Goal: Contribute content

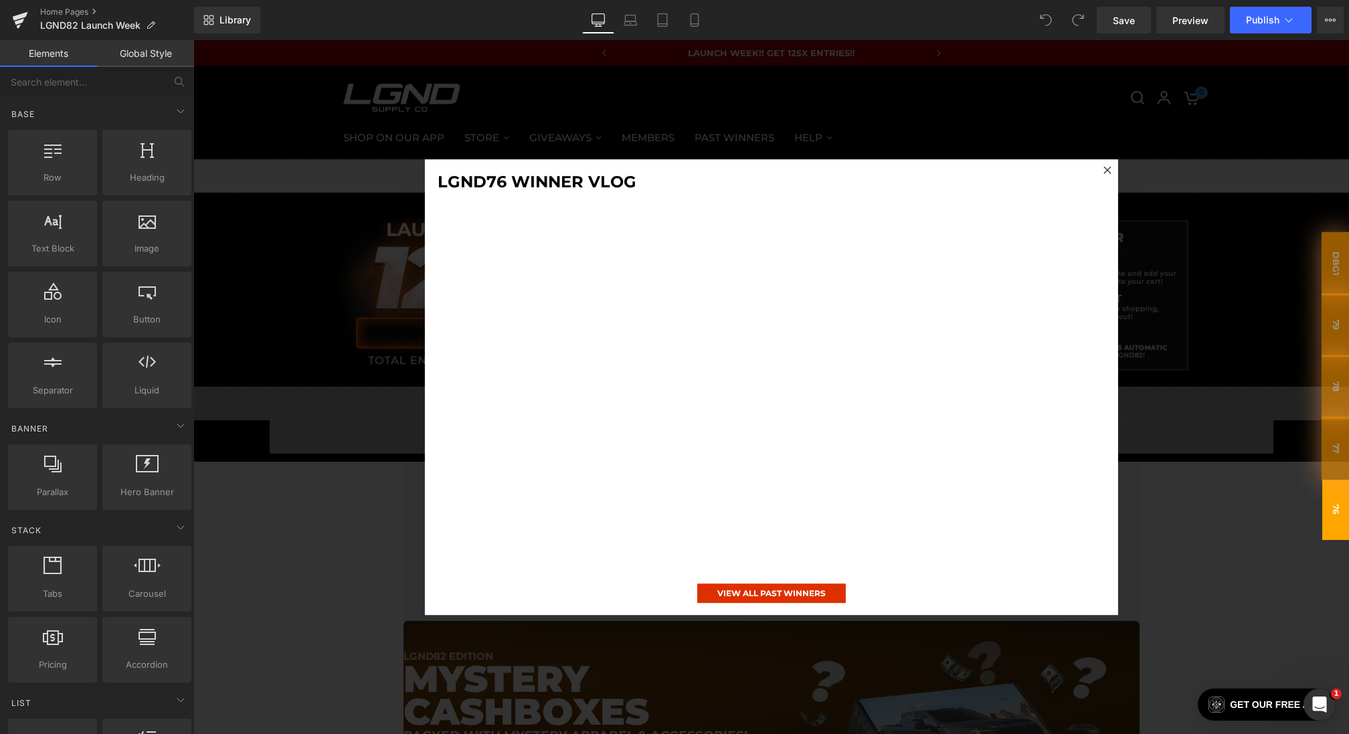
click at [292, 429] on div at bounding box center [770, 387] width 1155 height 694
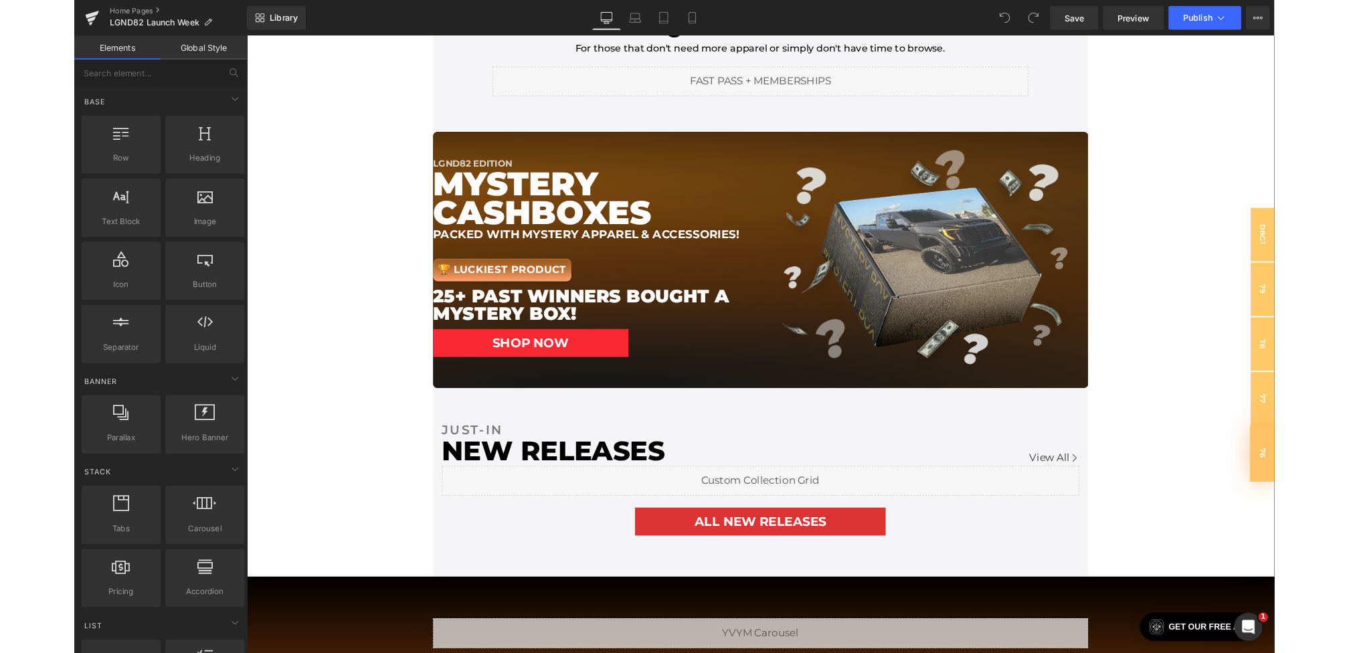
scroll to position [511, 0]
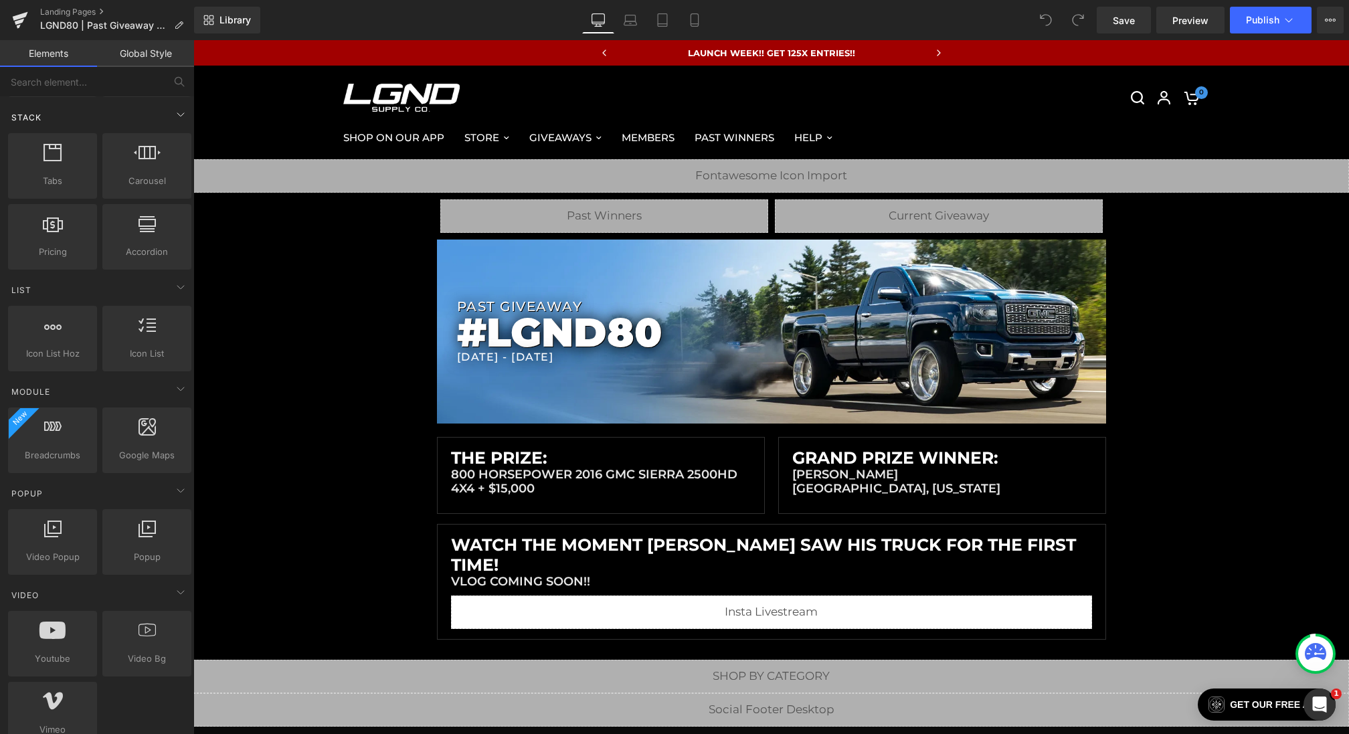
scroll to position [496, 0]
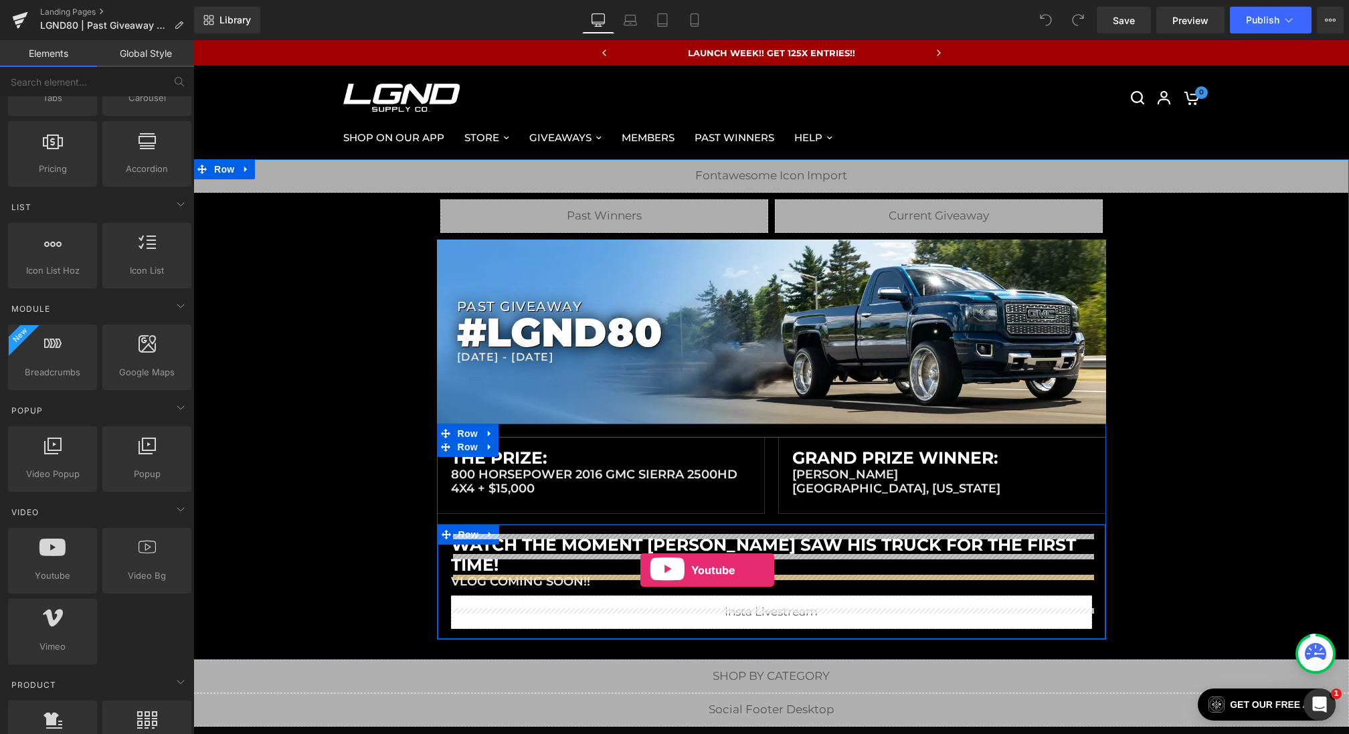
drag, startPoint x: 257, startPoint y: 586, endPoint x: 640, endPoint y: 570, distance: 383.7
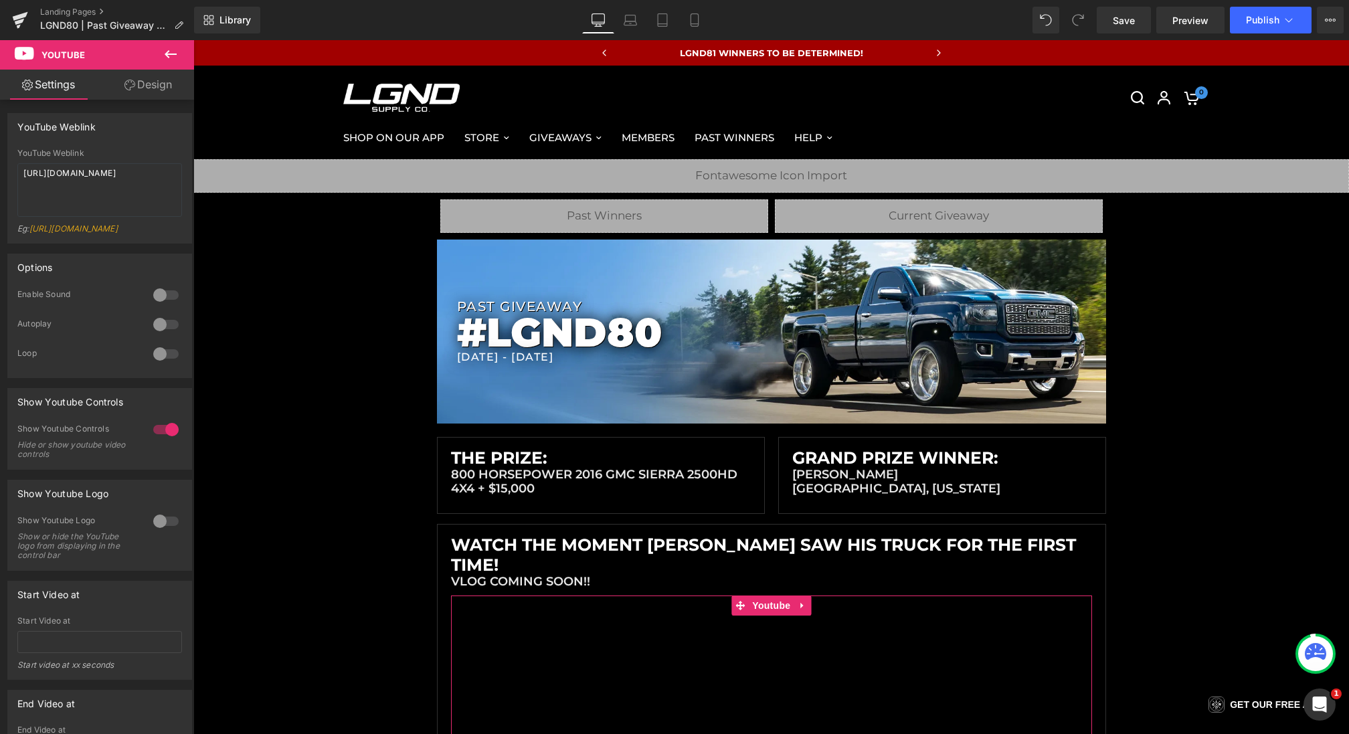
click at [159, 80] on link "Design" at bounding box center [148, 85] width 97 height 30
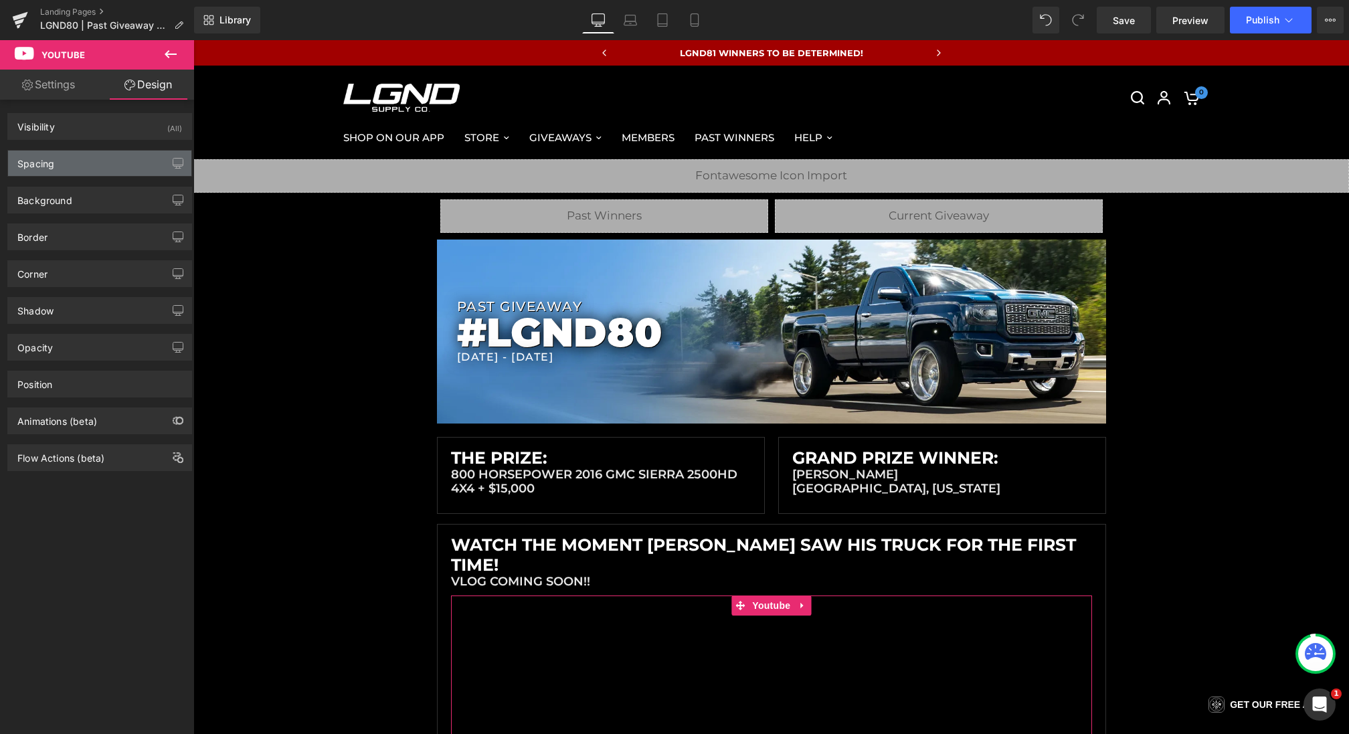
click at [86, 166] on div "Spacing" at bounding box center [99, 163] width 183 height 25
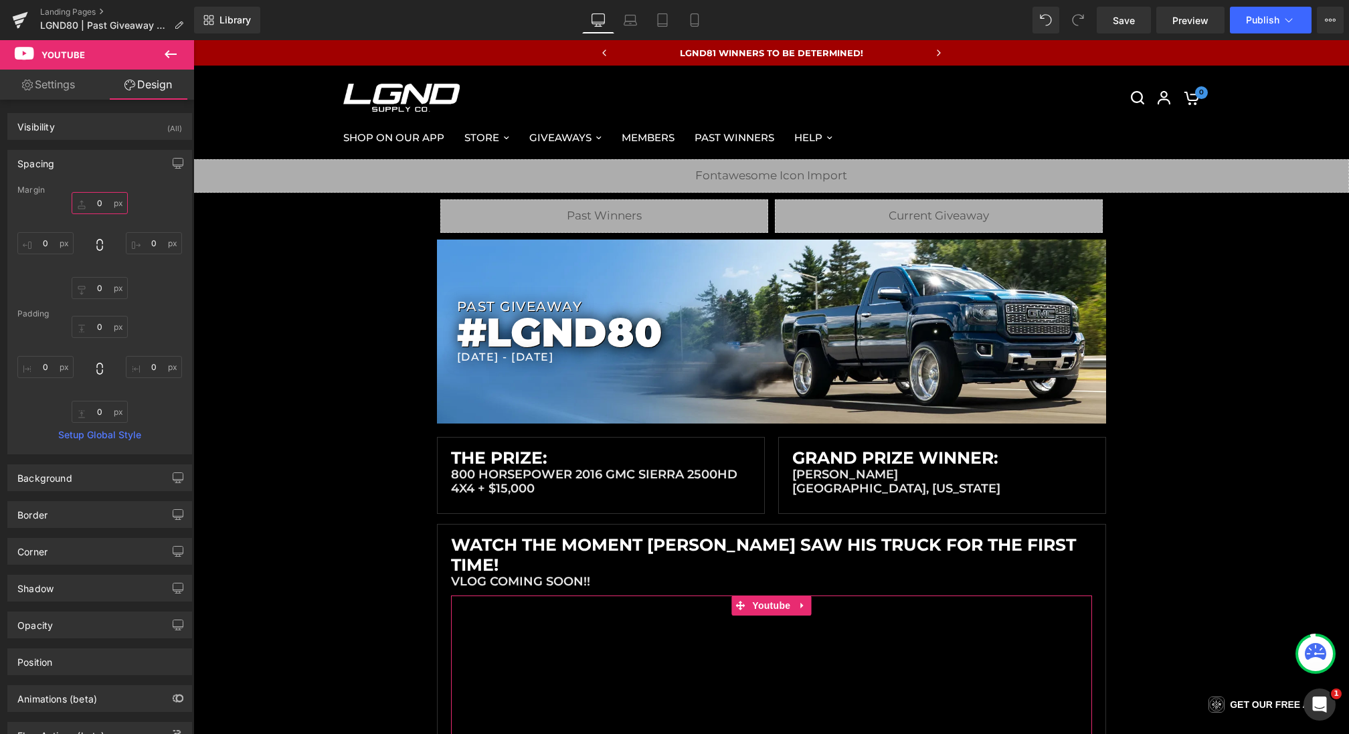
click at [86, 197] on input "0" at bounding box center [100, 203] width 56 height 22
type input "10"
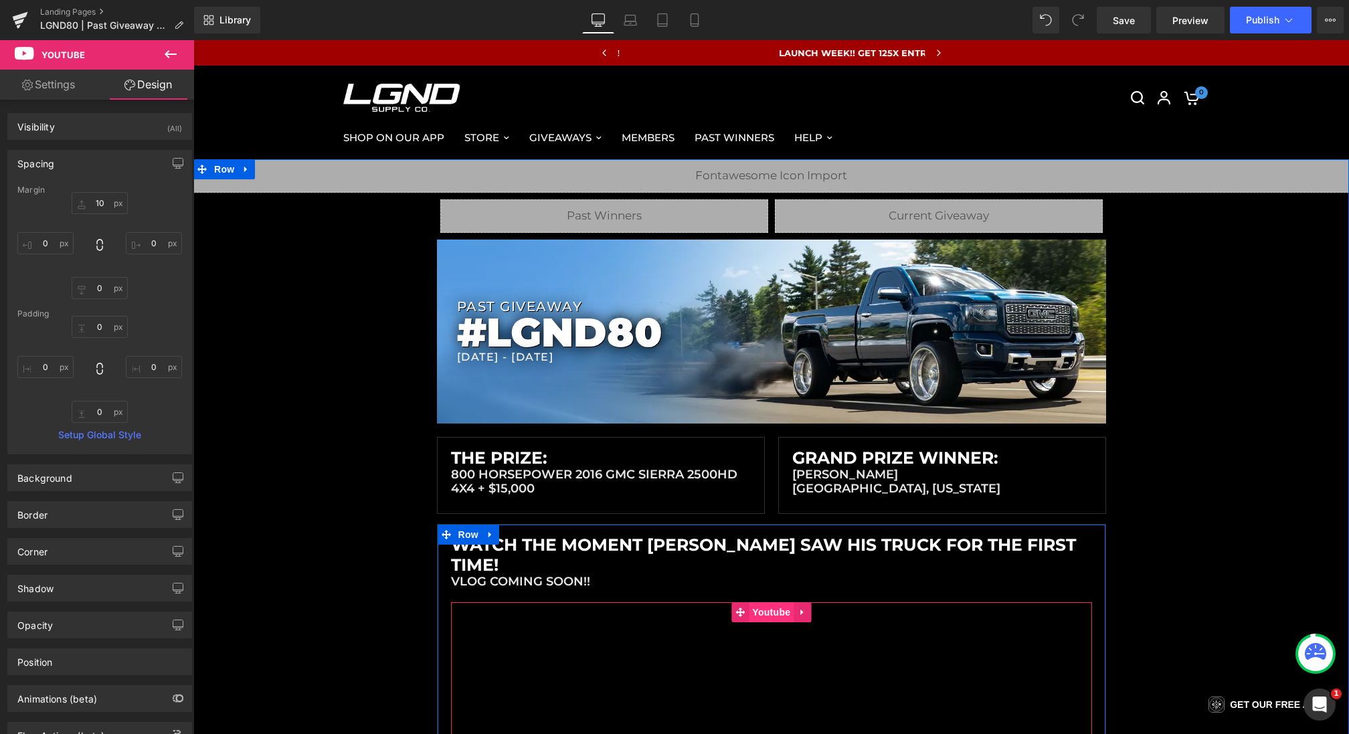
click at [765, 602] on span "Youtube" at bounding box center [771, 612] width 45 height 20
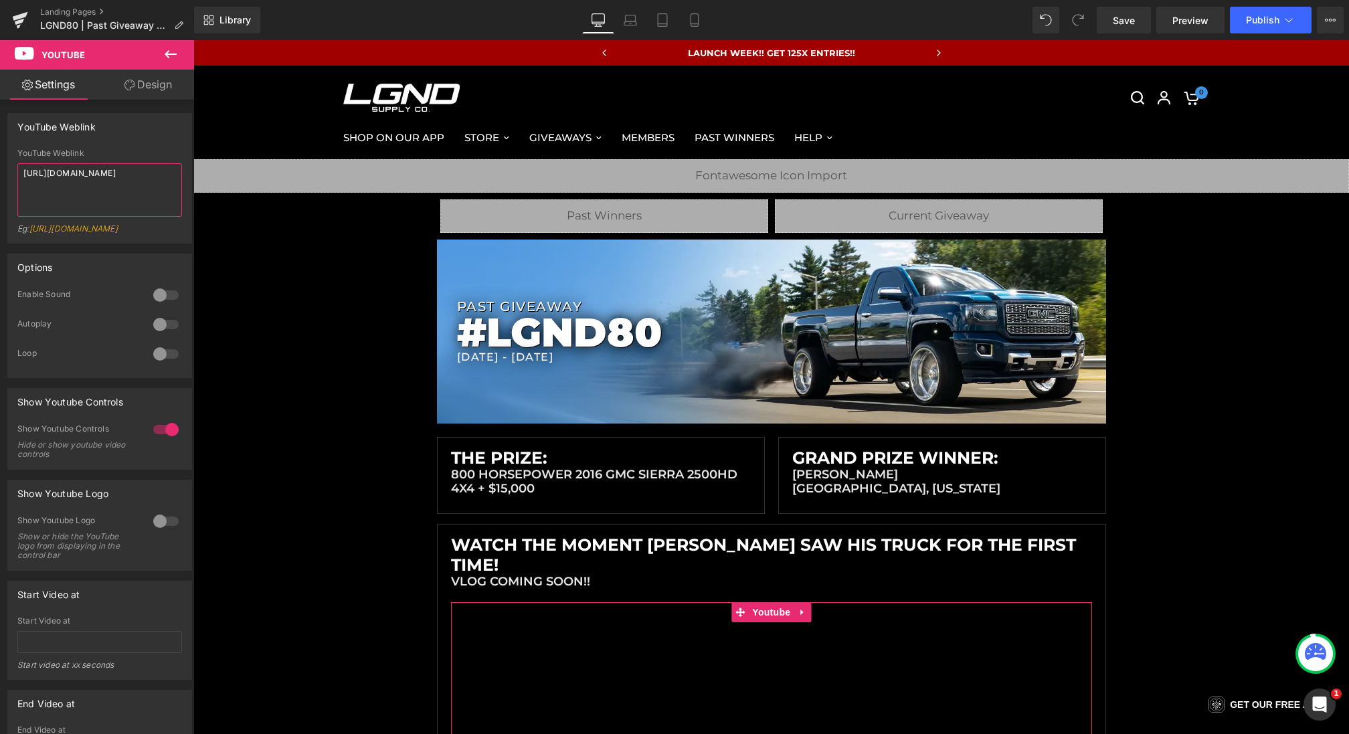
drag, startPoint x: 9, startPoint y: 146, endPoint x: 0, endPoint y: 45, distance: 100.8
click at [0, 45] on div "Youtube Settings Design YouTube Weblink YouTube Weblink [URL][DOMAIN_NAME] Eg: …" at bounding box center [97, 390] width 194 height 701
paste textarea "GS7rmFfl-HE"
type textarea "[URL][DOMAIN_NAME]"
click at [162, 306] on div at bounding box center [166, 294] width 32 height 21
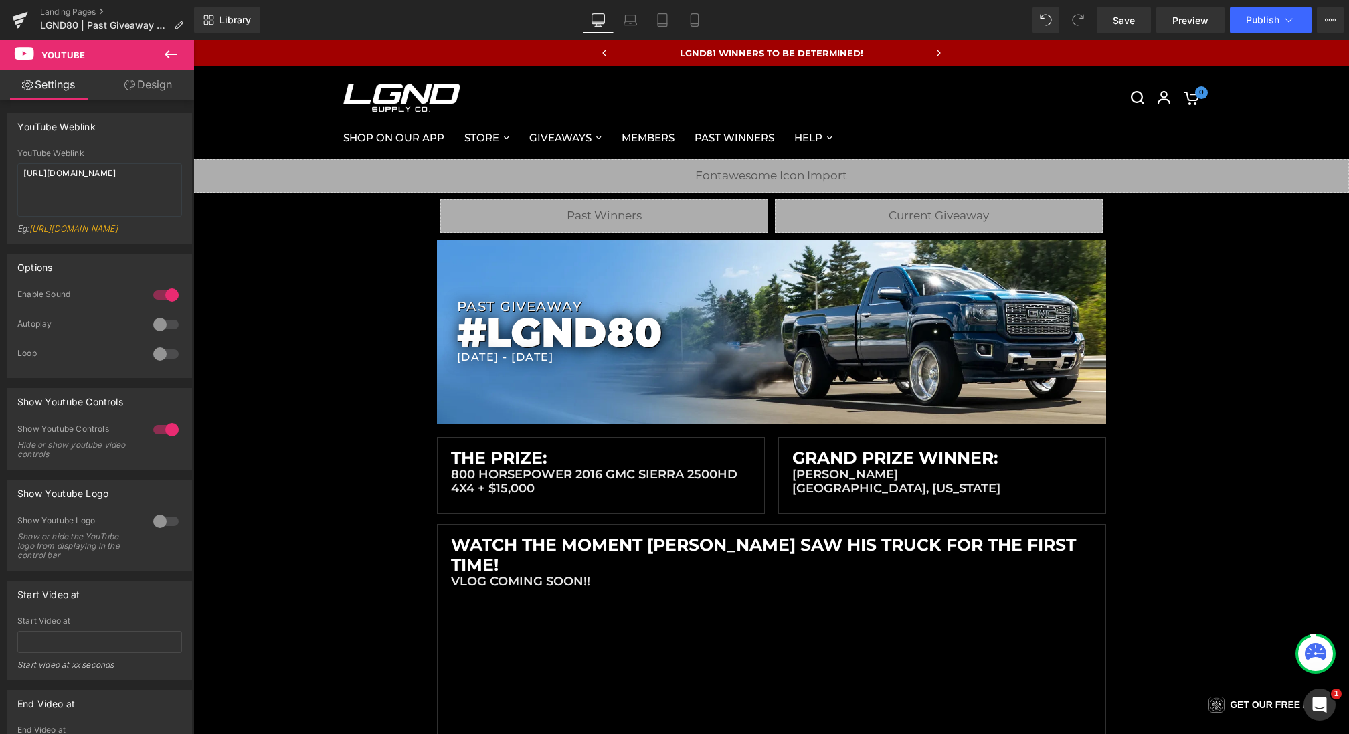
scroll to position [346, 0]
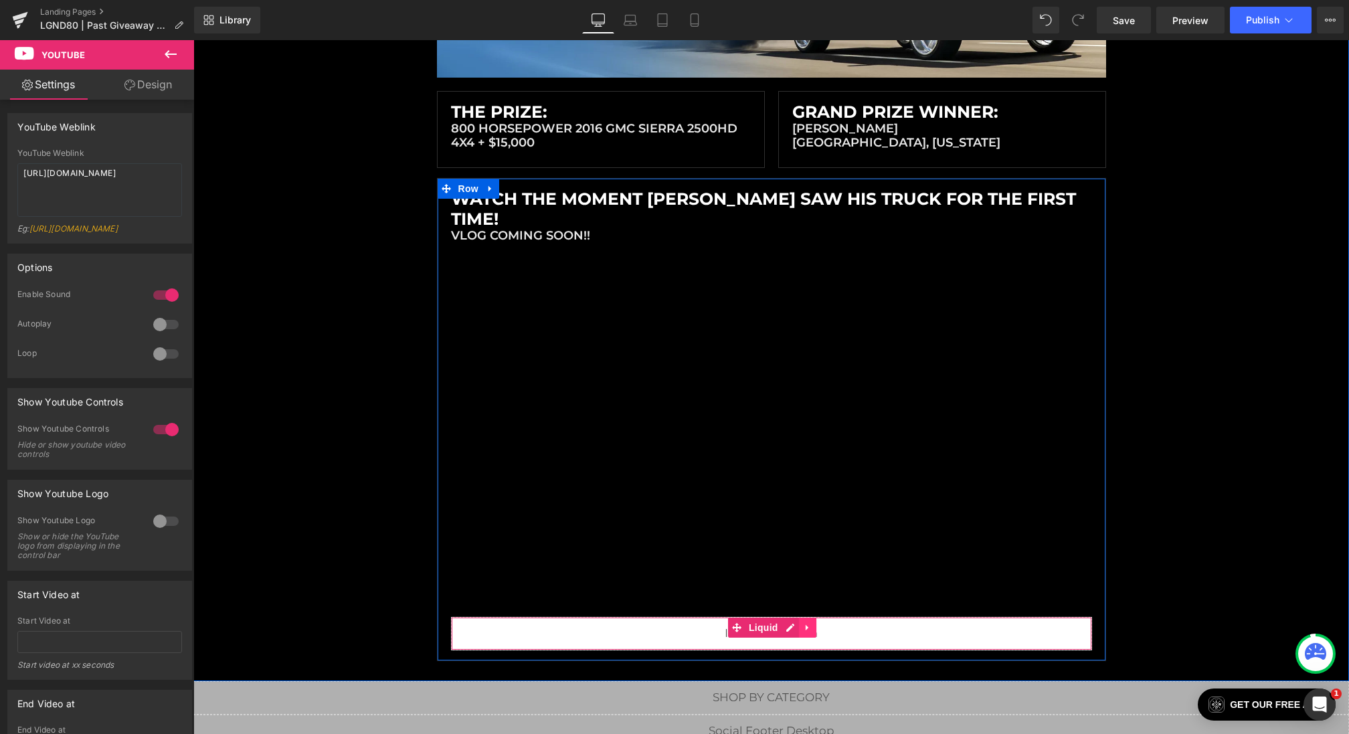
click at [802, 618] on link at bounding box center [807, 628] width 17 height 20
click at [814, 623] on icon at bounding box center [816, 628] width 9 height 10
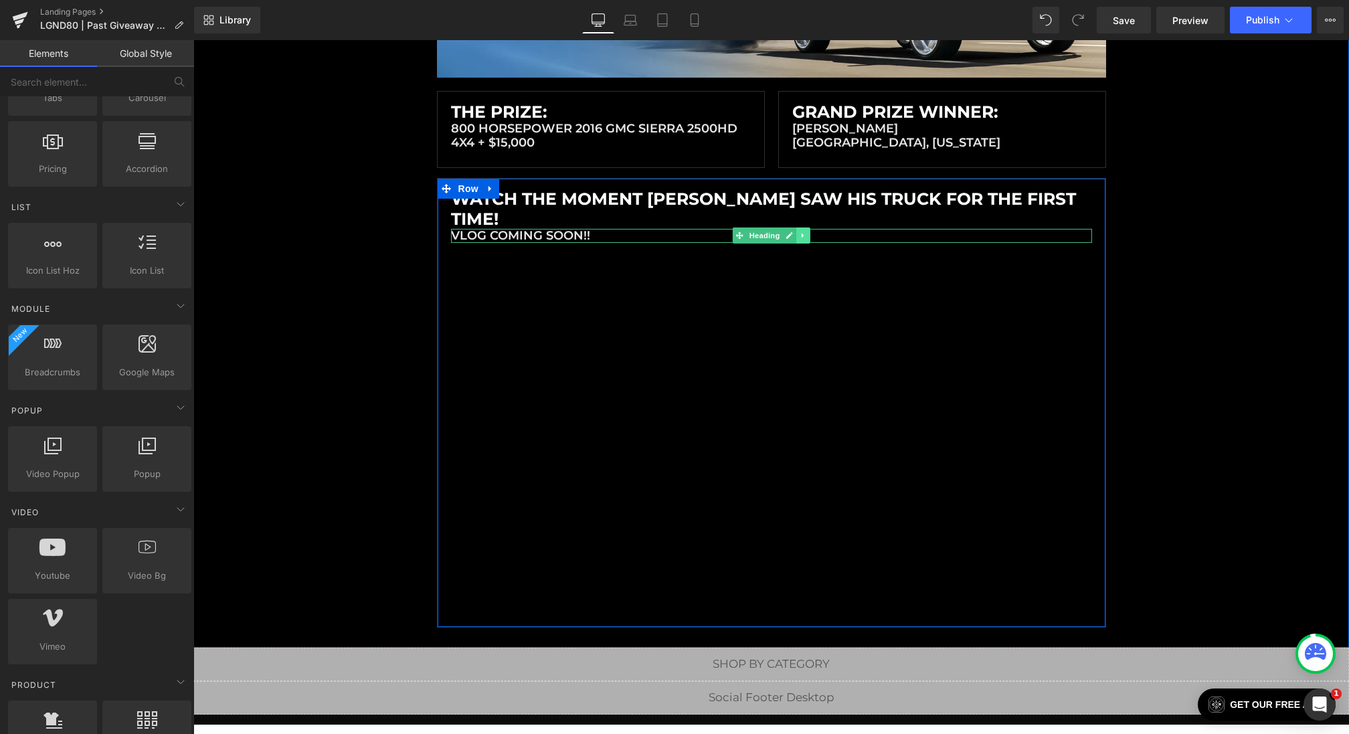
click at [807, 227] on link at bounding box center [803, 235] width 14 height 16
click at [807, 232] on icon at bounding box center [809, 235] width 7 height 7
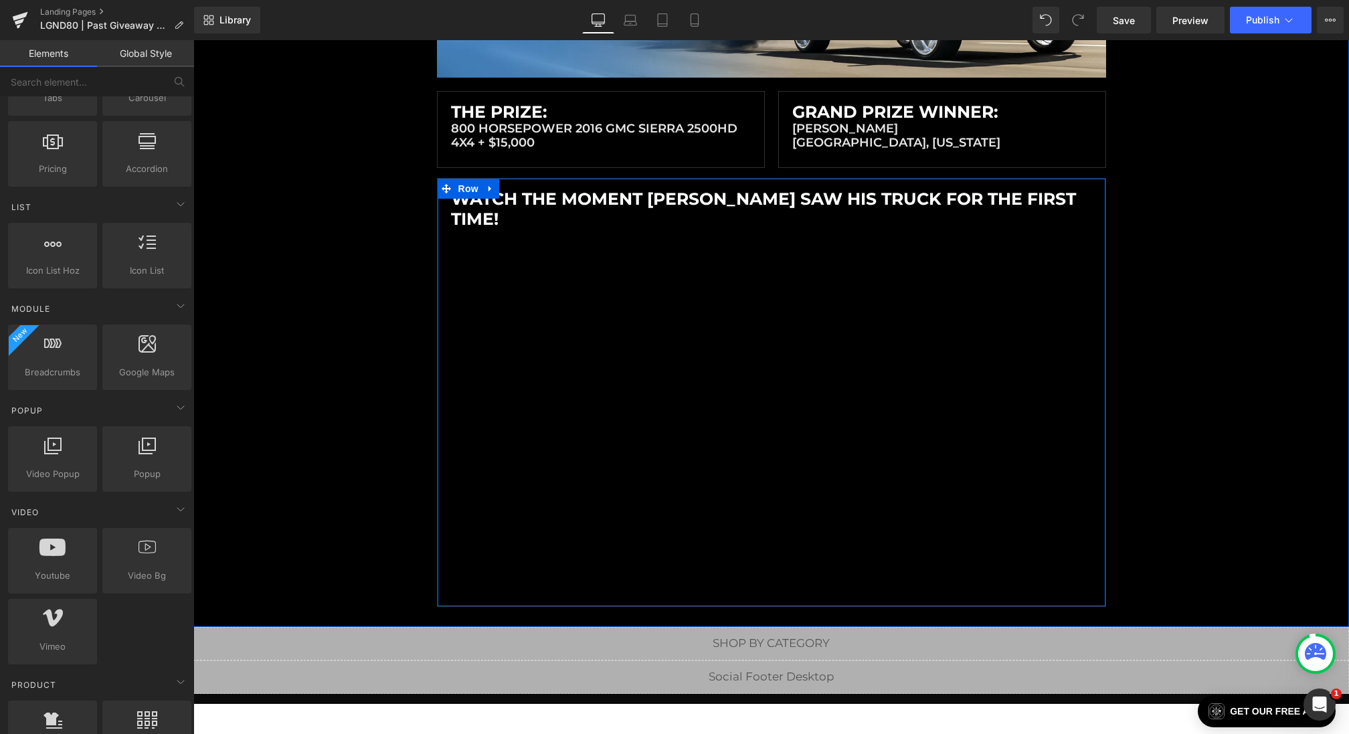
click at [643, 203] on h1 "Watch the moment [PERSON_NAME] saw his truck for the first time!" at bounding box center [771, 209] width 641 height 40
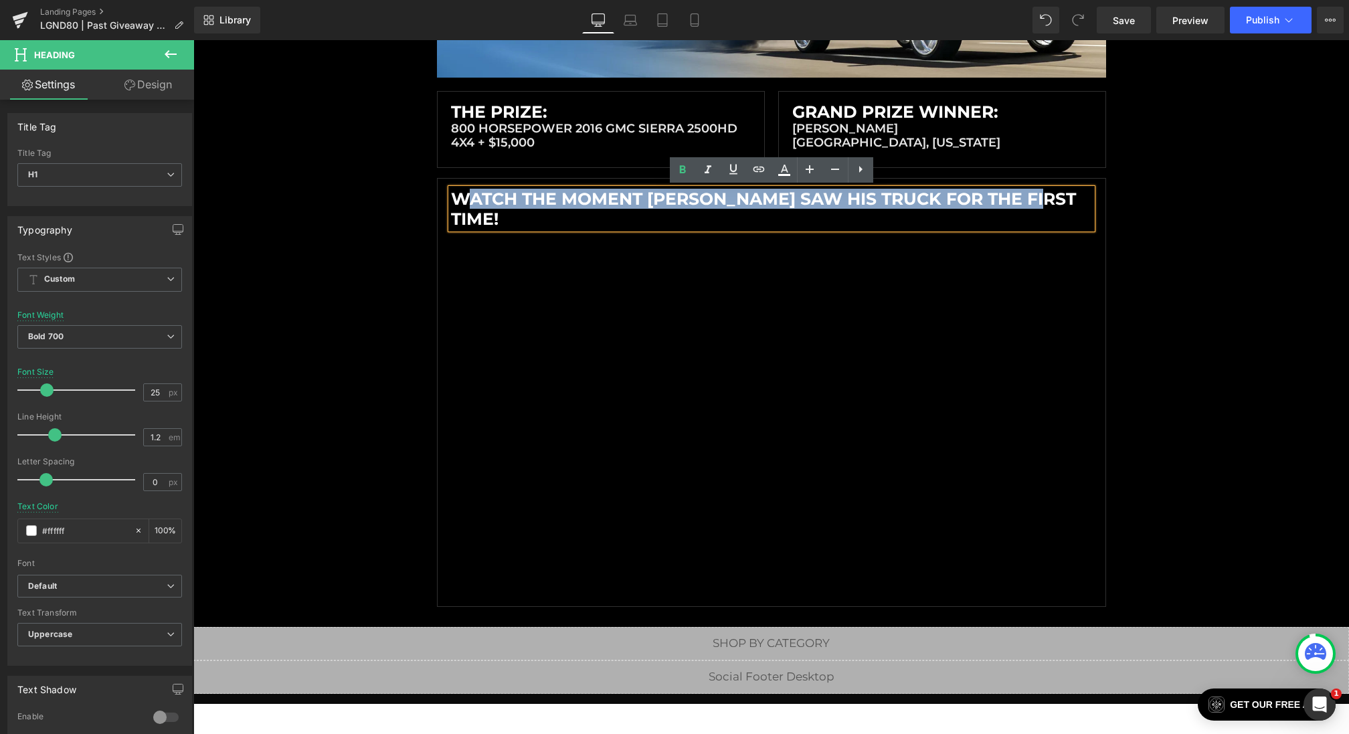
drag, startPoint x: 1043, startPoint y: 198, endPoint x: 461, endPoint y: 206, distance: 582.1
click at [461, 206] on h1 "Watch the moment [PERSON_NAME] saw his truck for the first time!" at bounding box center [771, 209] width 641 height 40
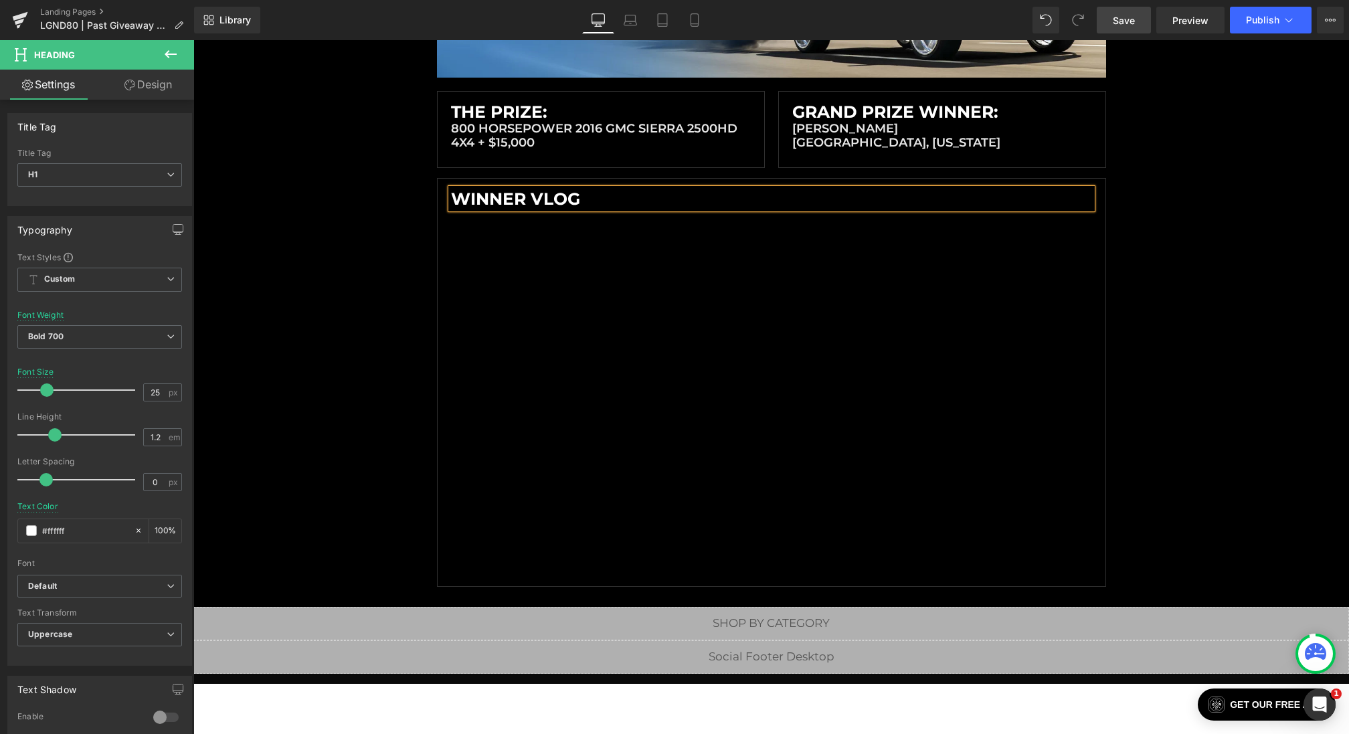
click at [1127, 8] on link "Save" at bounding box center [1124, 20] width 54 height 27
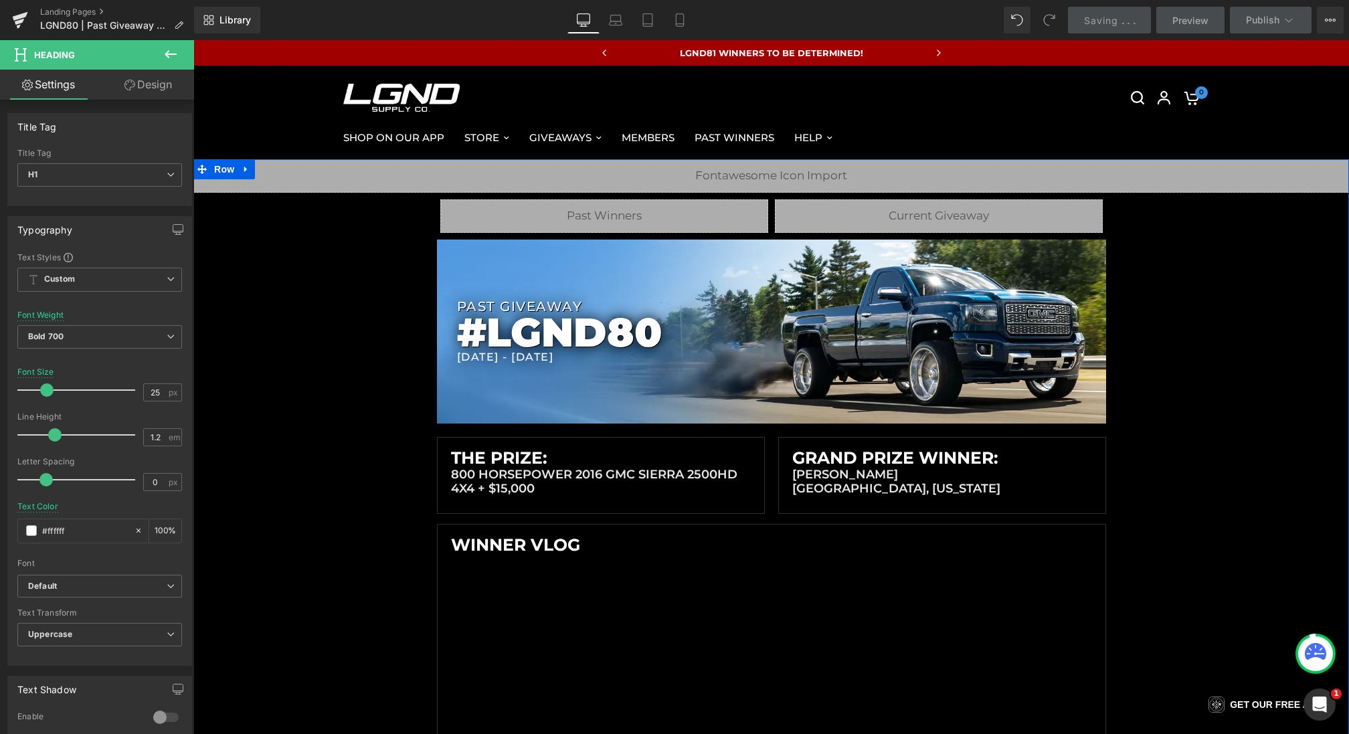
scroll to position [476, 0]
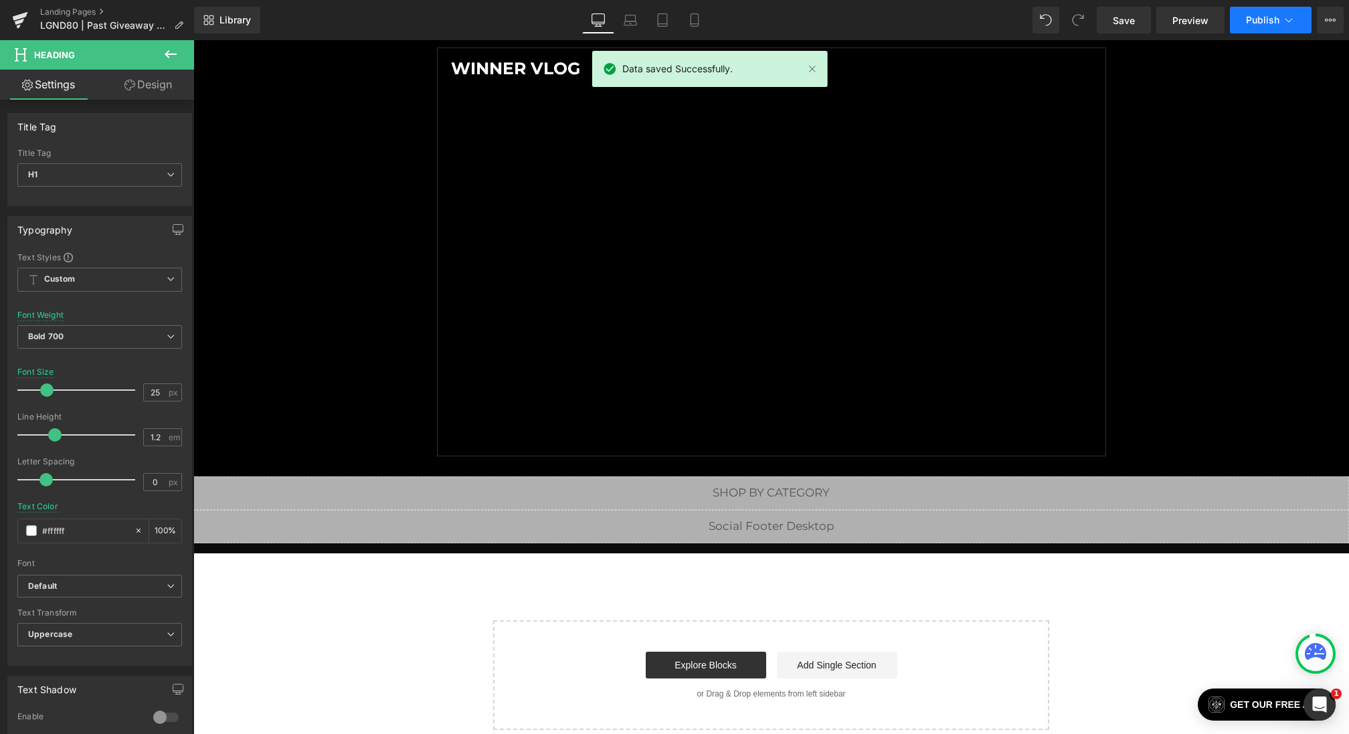
click at [1259, 15] on span "Publish" at bounding box center [1262, 20] width 33 height 11
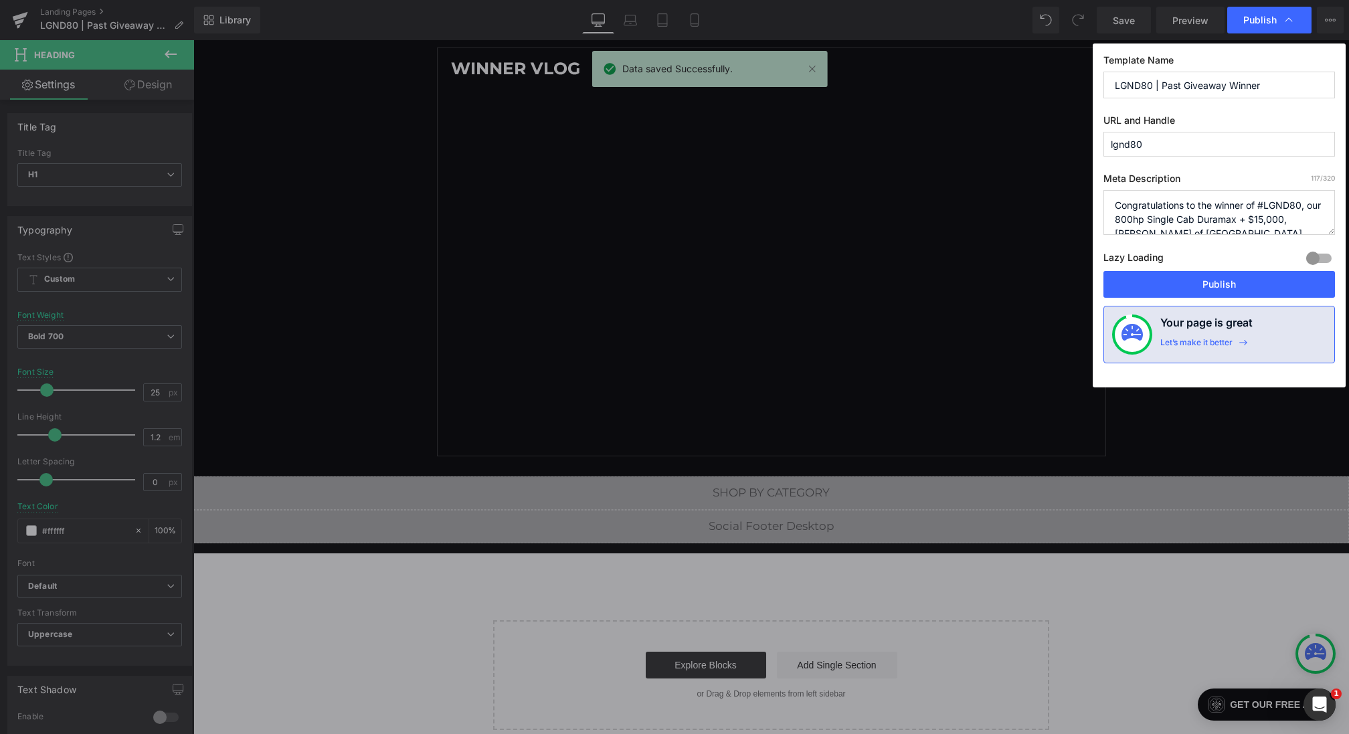
scroll to position [13, 0]
click at [1210, 280] on button "Publish" at bounding box center [1218, 284] width 231 height 27
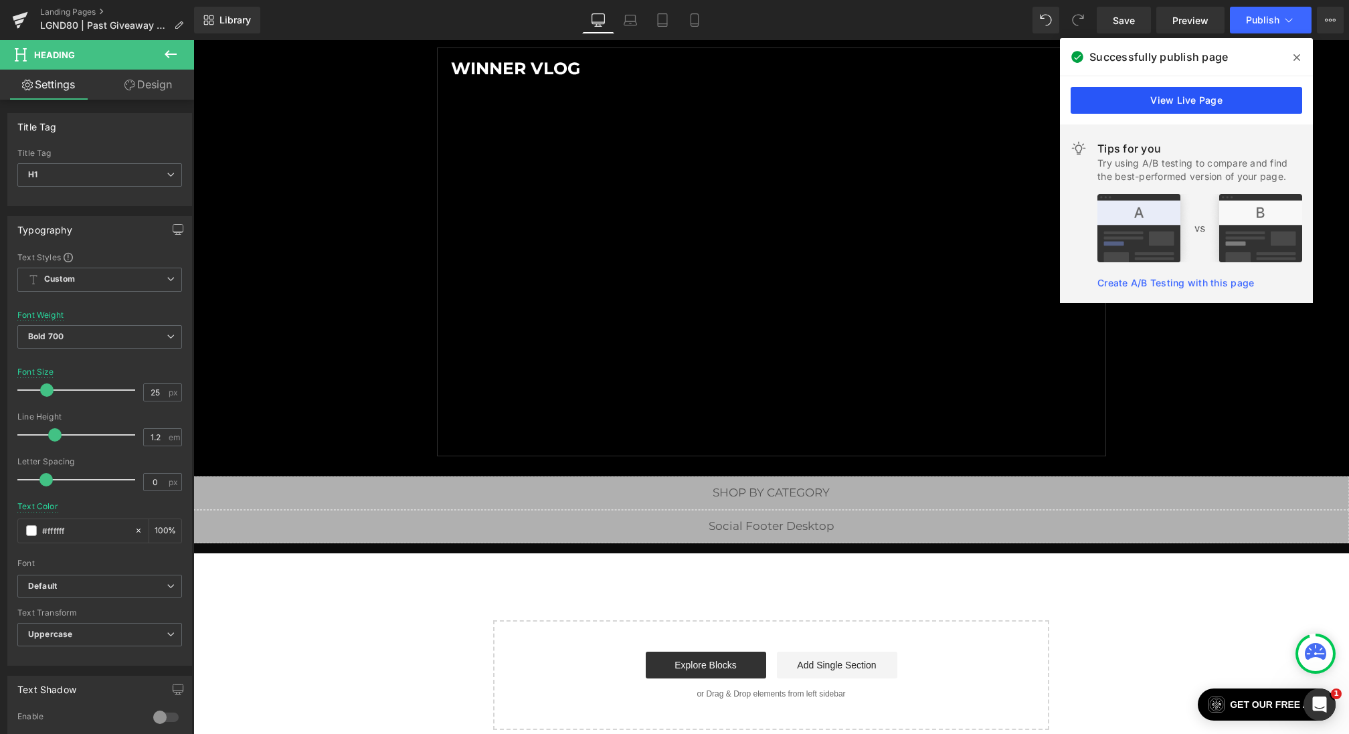
click at [1164, 102] on link "View Live Page" at bounding box center [1186, 100] width 231 height 27
